Goal: Transaction & Acquisition: Purchase product/service

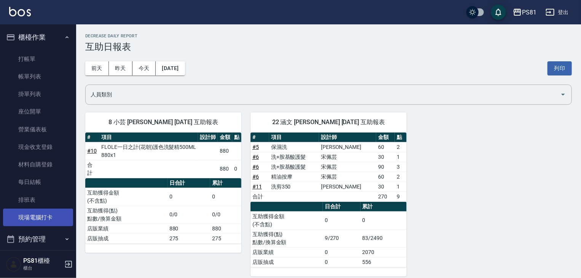
scroll to position [106, 0]
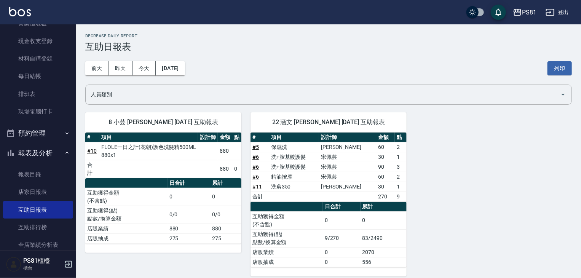
click at [50, 150] on button "報表及分析" at bounding box center [38, 153] width 70 height 20
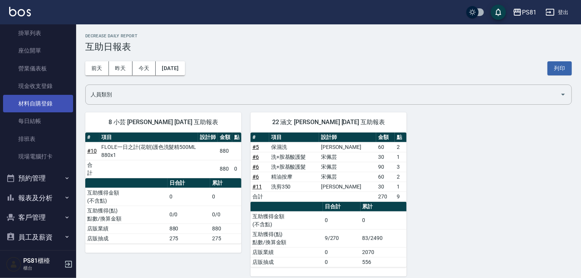
scroll to position [0, 0]
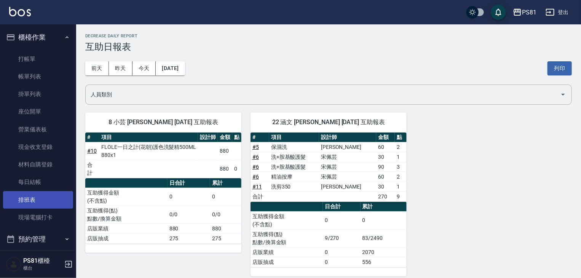
click at [50, 198] on link "排班表" at bounding box center [38, 200] width 70 height 18
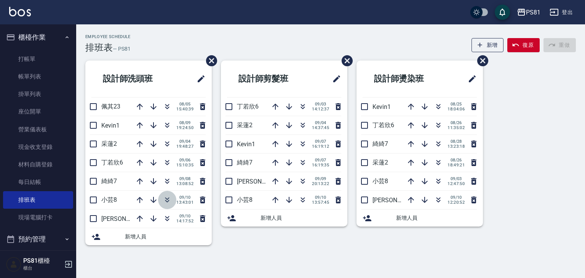
click at [167, 203] on icon "button" at bounding box center [166, 199] width 9 height 9
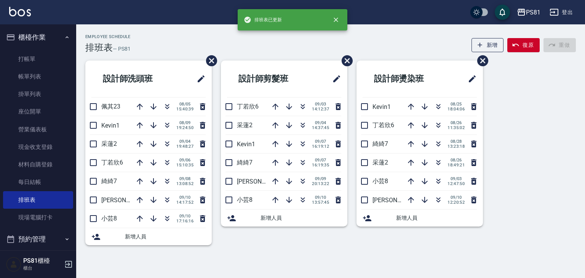
click at [265, 256] on div "Employee Schedule 排班表 — PS81 新增 復原 重做 設計師洗頭班 佩其23 [DATE] 15:40:39 Kevin1 [DATE]…" at bounding box center [330, 140] width 508 height 233
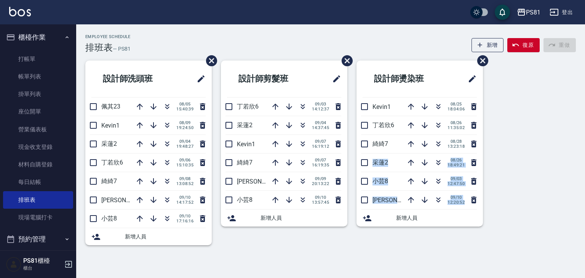
drag, startPoint x: 554, startPoint y: 210, endPoint x: 554, endPoint y: 215, distance: 4.9
click at [556, 220] on div "設計師洗頭班 佩其23 [DATE] 15:40:39 Kevin1 [DATE] 19:24:50 [PERSON_NAME]2 [DATE] 19:48:…" at bounding box center [325, 158] width 499 height 194
drag, startPoint x: 518, startPoint y: 139, endPoint x: 534, endPoint y: 174, distance: 38.6
click at [534, 174] on div "設計師洗頭班 佩其23 [DATE] 15:40:39 Kevin1 [DATE] 19:24:50 [PERSON_NAME]2 [DATE] 19:48:…" at bounding box center [325, 158] width 499 height 194
click at [533, 170] on div "設計師洗頭班 佩其23 [DATE] 15:40:39 Kevin1 [DATE] 19:24:50 [PERSON_NAME]2 [DATE] 19:48:…" at bounding box center [325, 158] width 499 height 194
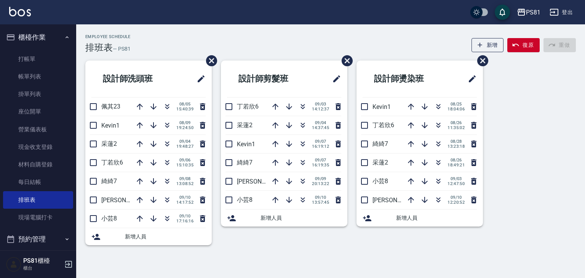
click at [510, 176] on div "設計師洗頭班 佩其23 [DATE] 15:40:39 Kevin1 [DATE] 19:24:50 [PERSON_NAME]2 [DATE] 19:48:…" at bounding box center [325, 158] width 499 height 194
click at [528, 177] on div "設計師洗頭班 佩其23 [DATE] 15:40:39 Kevin1 [DATE] 19:24:50 [PERSON_NAME]2 [DATE] 19:48:…" at bounding box center [325, 158] width 499 height 194
click at [560, 201] on div "設計師洗頭班 佩其23 [DATE] 15:40:39 Kevin1 [DATE] 19:24:50 [PERSON_NAME]2 [DATE] 19:48:…" at bounding box center [325, 158] width 499 height 194
click at [580, 151] on div "Employee Schedule 排班表 — PS81 新增 復原 重做 設計師洗頭班 佩其23 [DATE] 15:40:39 Kevin1 [DATE]…" at bounding box center [330, 144] width 508 height 220
click at [580, 152] on div "Employee Schedule 排班表 — PS81 新增 復原 重做 設計師洗頭班 佩其23 [DATE] 15:40:39 Kevin1 [DATE]…" at bounding box center [330, 144] width 508 height 220
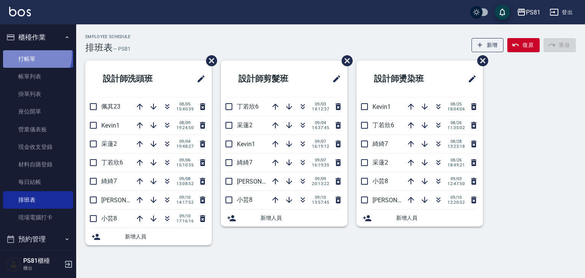
click at [30, 54] on link "打帳單" at bounding box center [38, 59] width 70 height 18
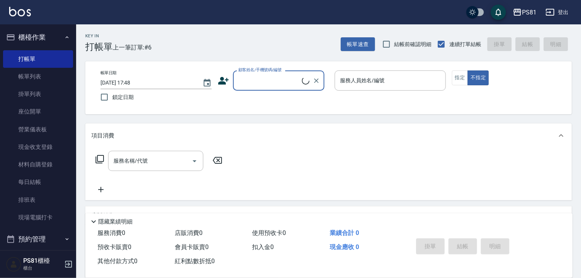
click at [262, 81] on input "顧客姓名/手機號碼/編號" at bounding box center [268, 80] width 65 height 13
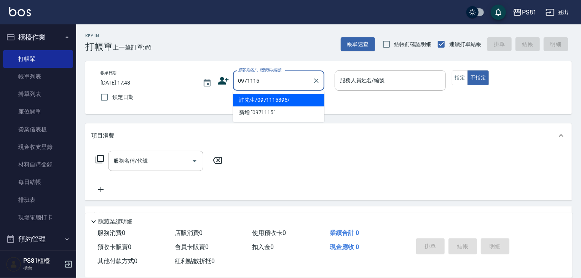
click at [297, 95] on li "許先生/0971115395/" at bounding box center [278, 100] width 91 height 13
type input "許先生/0971115395/"
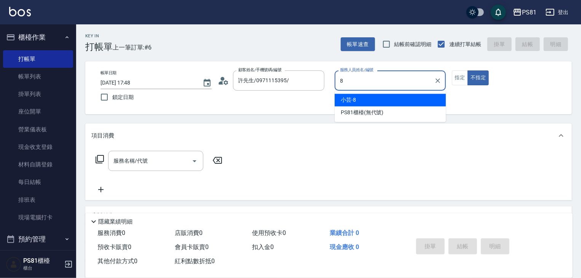
type input "小芸-8"
type button "false"
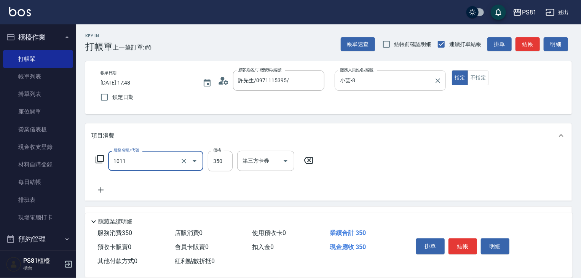
type input "B級單剪(1011)"
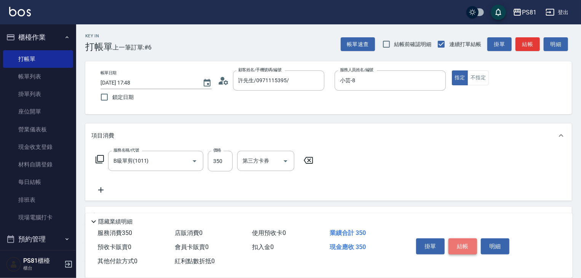
click at [463, 245] on button "結帳" at bounding box center [462, 246] width 29 height 16
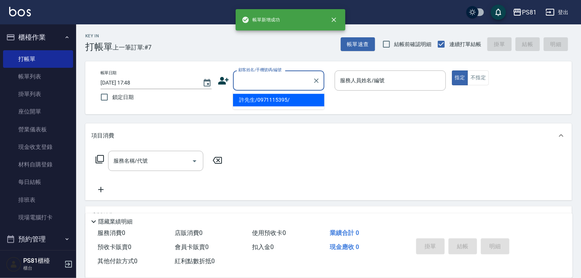
click at [298, 76] on input "顧客姓名/手機號碼/編號" at bounding box center [272, 80] width 73 height 13
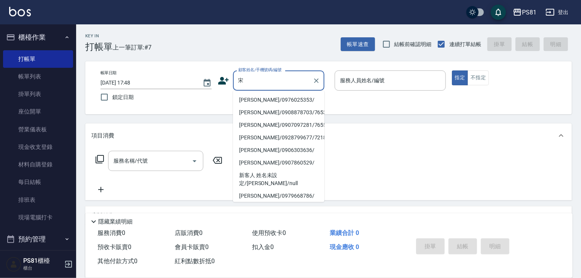
click at [278, 99] on li "[PERSON_NAME]/0976025353/" at bounding box center [278, 100] width 91 height 13
type input "[PERSON_NAME]/0976025353/"
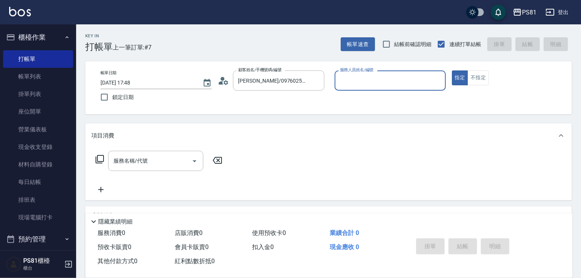
type input "小芸-8"
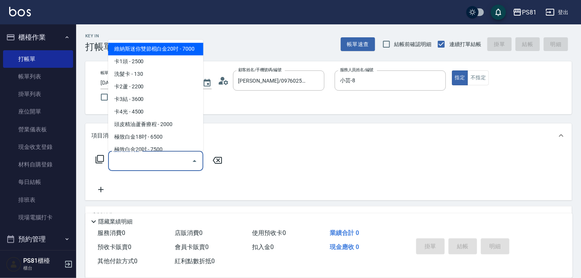
click at [144, 166] on input "服務名稱/代號" at bounding box center [149, 160] width 77 height 13
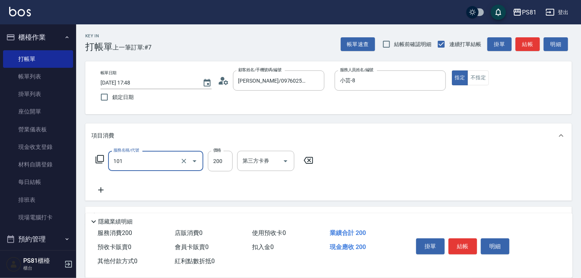
type input "一般洗髮(101)"
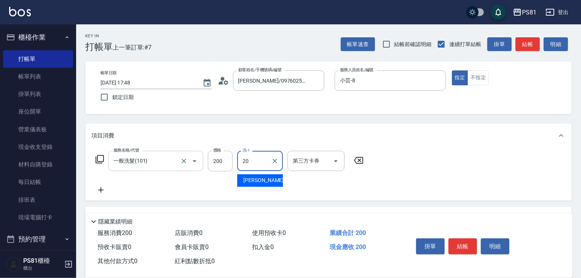
type input "[PERSON_NAME]-20"
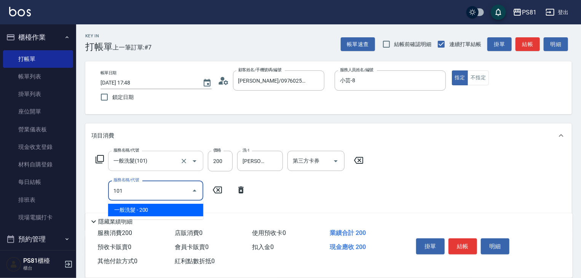
type input "一般洗髮(101)"
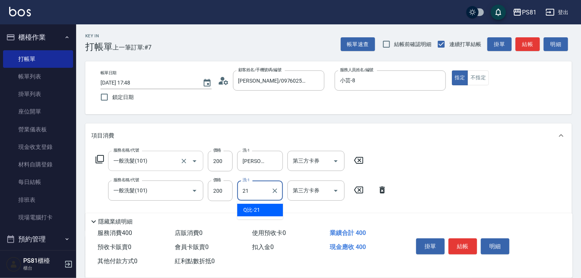
type input "Q比-21"
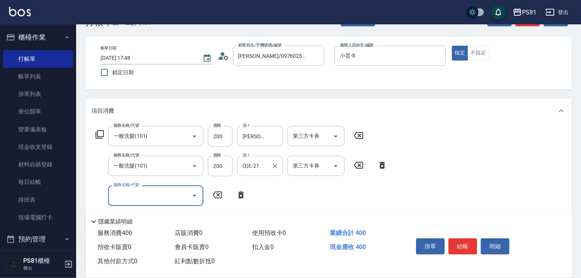
scroll to position [38, 0]
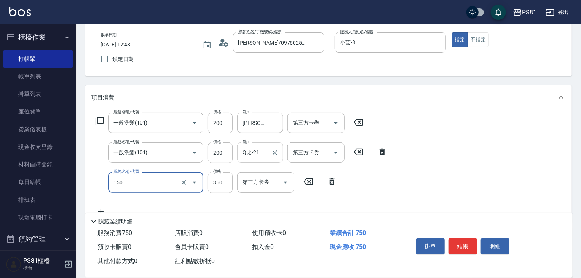
type input "精油按摩(150)"
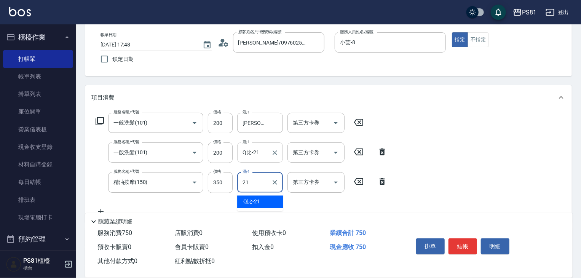
type input "Q比-21"
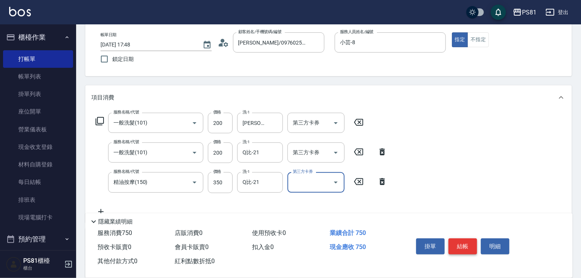
click at [456, 243] on button "結帳" at bounding box center [462, 246] width 29 height 16
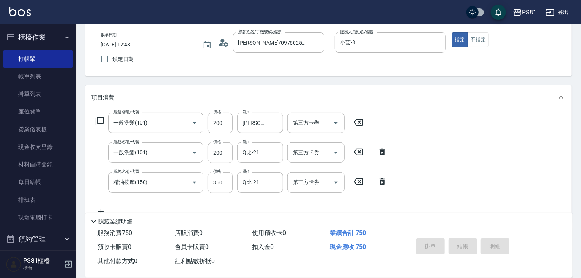
type input "[DATE] 17:49"
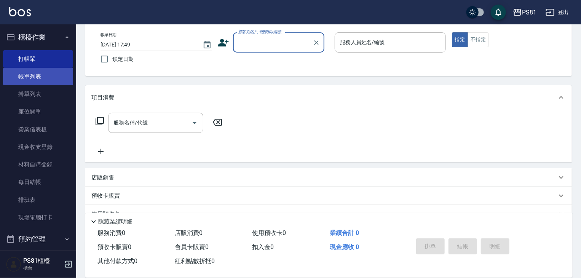
click at [22, 76] on link "帳單列表" at bounding box center [38, 77] width 70 height 18
